Goal: Find specific page/section: Find specific page/section

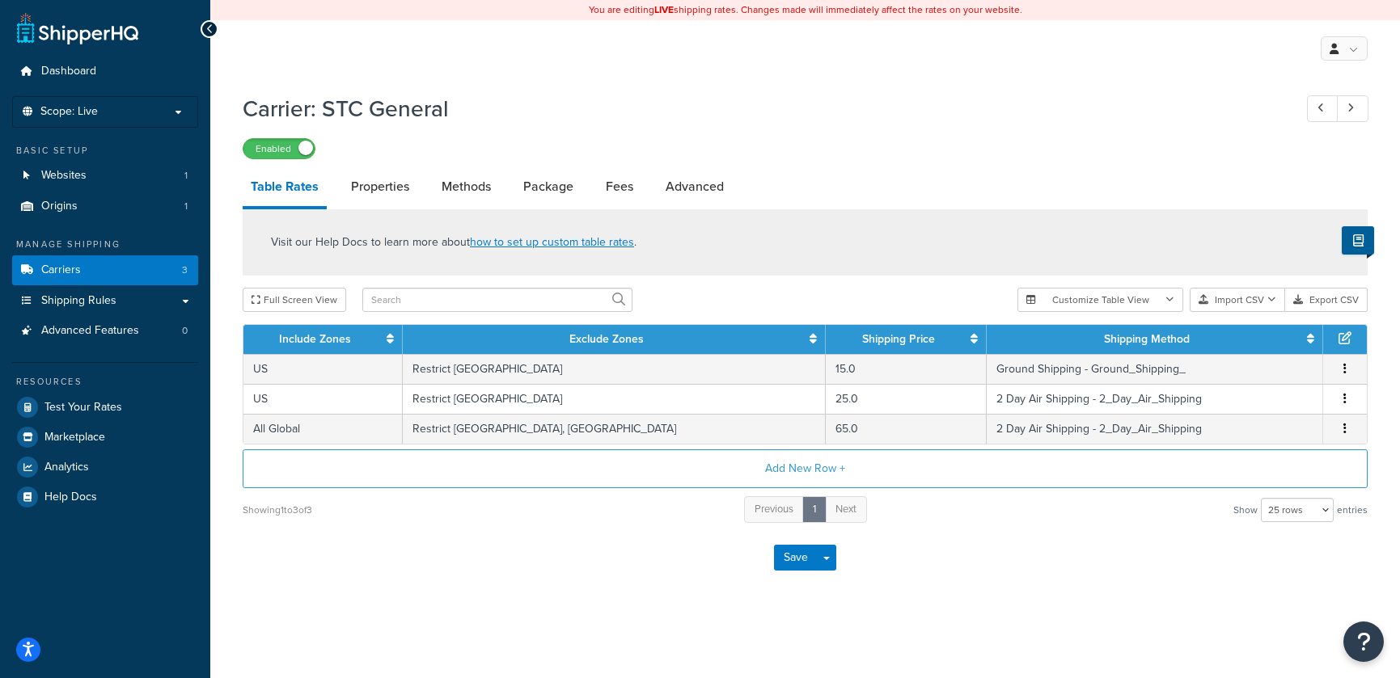
select select "25"
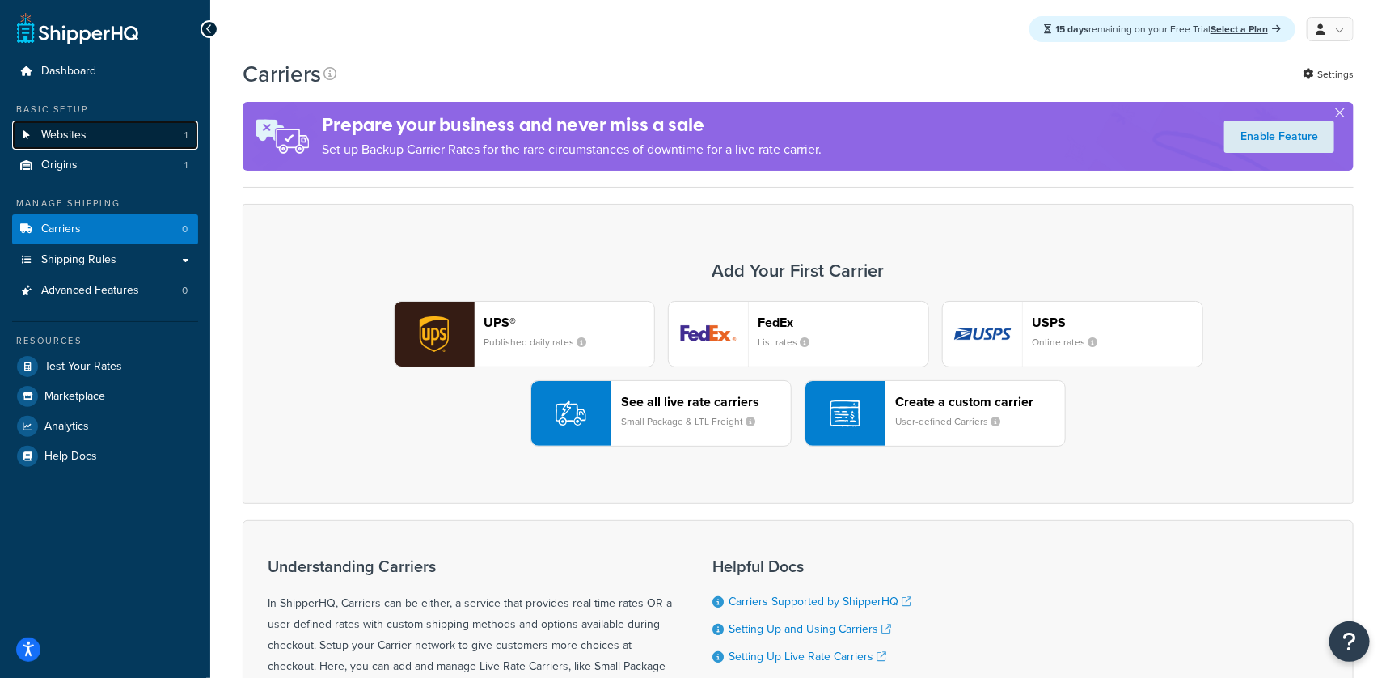
click at [116, 131] on link "Websites 1" at bounding box center [105, 135] width 186 height 30
